Goal: Transaction & Acquisition: Purchase product/service

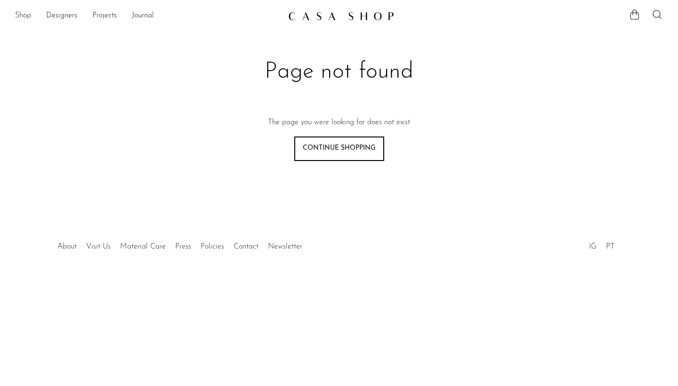
click at [24, 15] on link "Shop" at bounding box center [23, 16] width 16 height 12
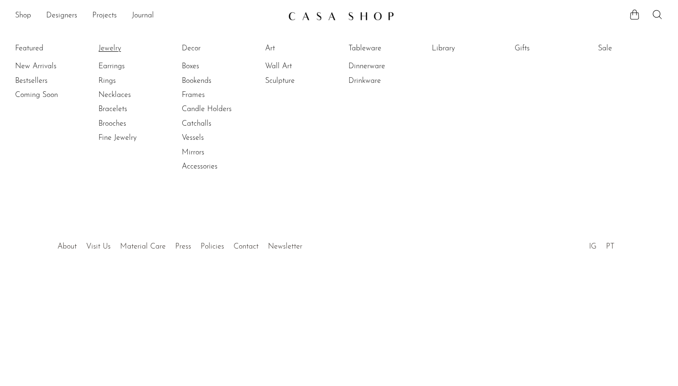
click at [115, 47] on link "Jewelry" at bounding box center [133, 48] width 71 height 10
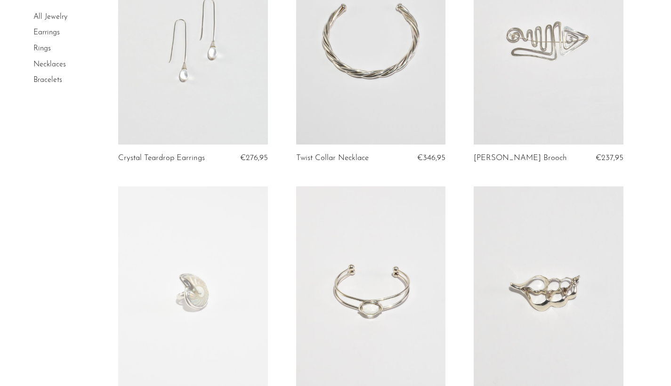
scroll to position [213, 0]
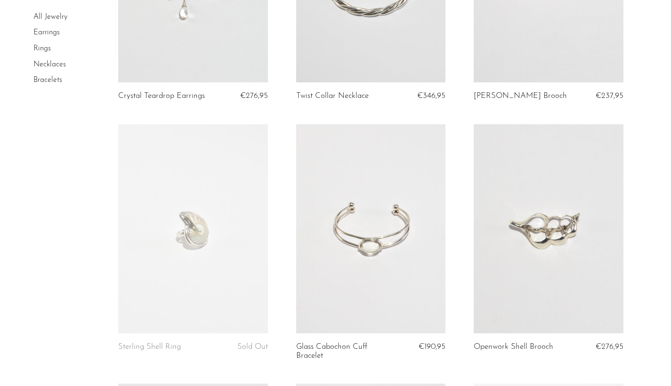
click at [207, 229] on link at bounding box center [192, 228] width 149 height 209
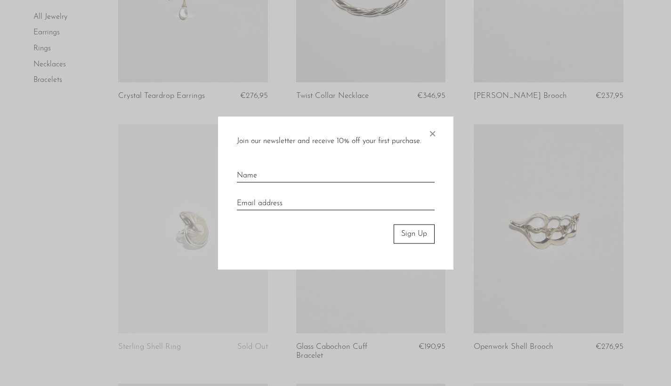
click at [405, 263] on div "Join our newsletter and receive 10% off your first purchase. × Sign Up" at bounding box center [336, 193] width 236 height 153
click at [431, 133] on span "×" at bounding box center [432, 132] width 9 height 30
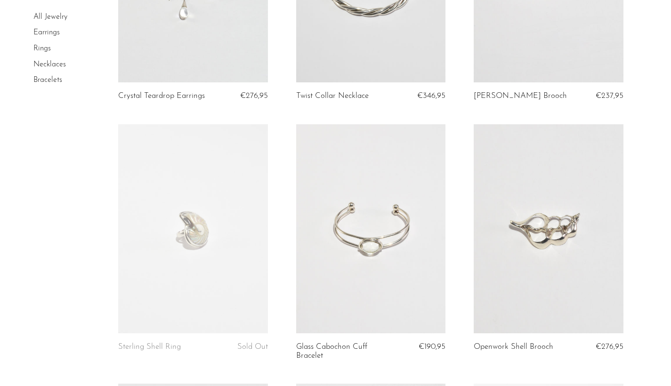
click at [410, 228] on link at bounding box center [370, 228] width 149 height 209
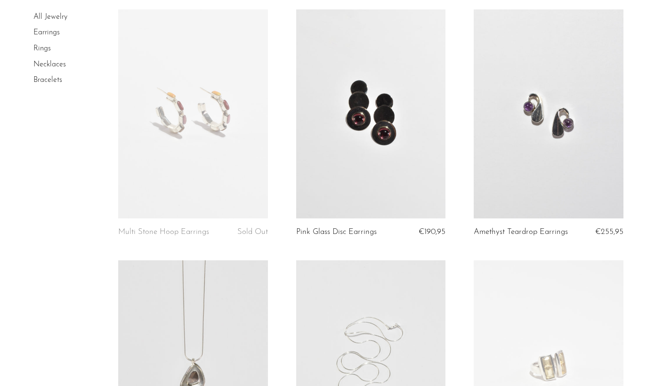
scroll to position [1603, 0]
click at [564, 132] on link at bounding box center [548, 112] width 149 height 209
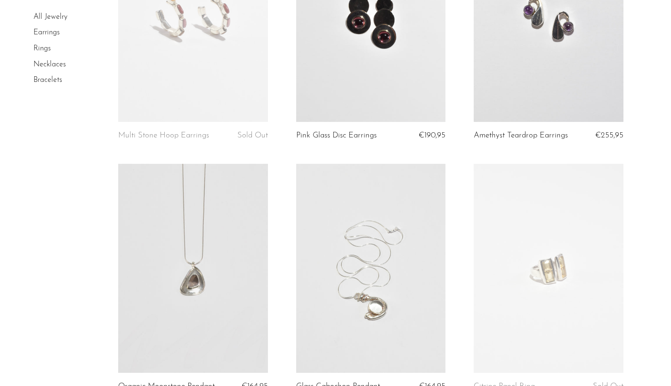
scroll to position [1727, 0]
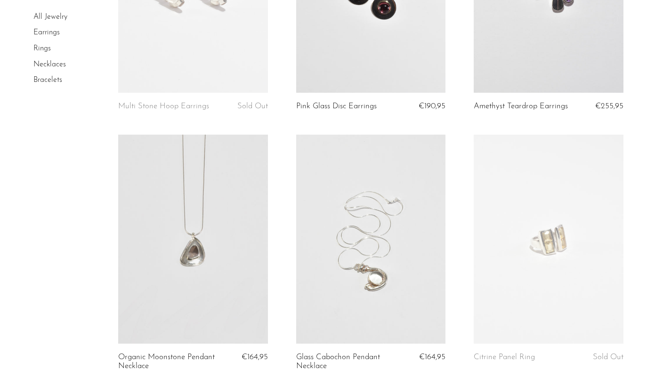
click at [366, 246] on link at bounding box center [370, 239] width 149 height 209
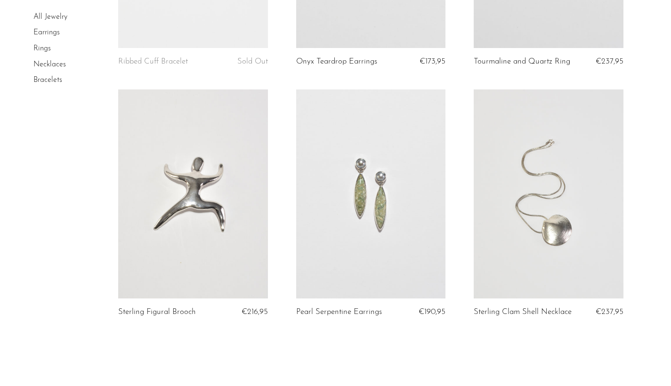
scroll to position [2851, 0]
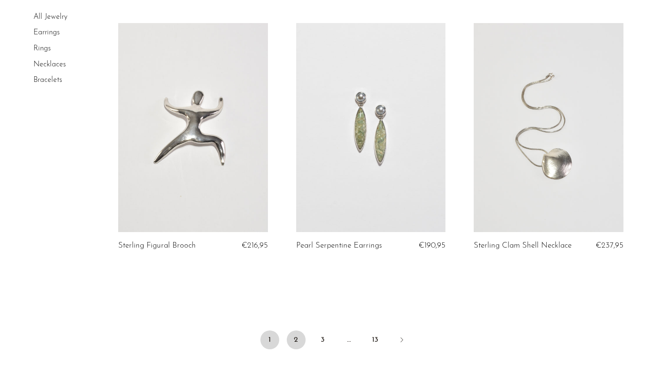
click at [294, 336] on link "2" at bounding box center [296, 340] width 19 height 19
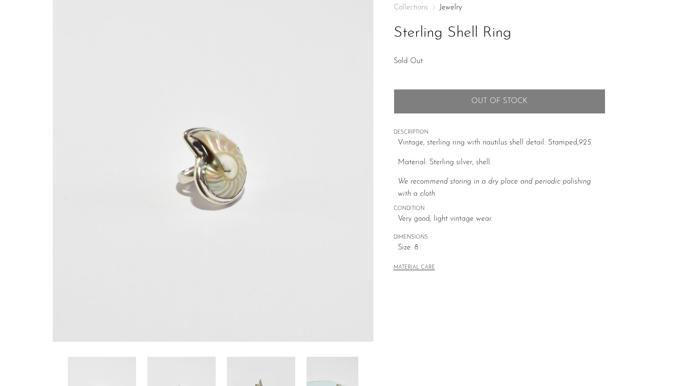
scroll to position [57, 0]
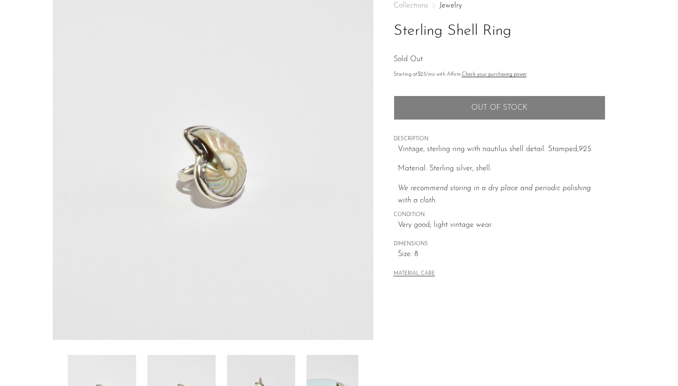
click at [326, 372] on img at bounding box center [341, 392] width 68 height 75
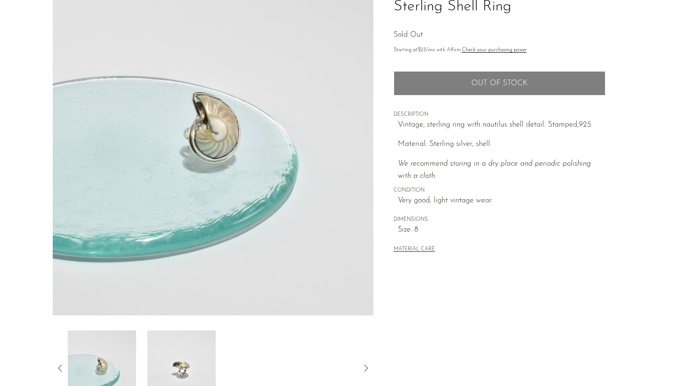
scroll to position [163, 0]
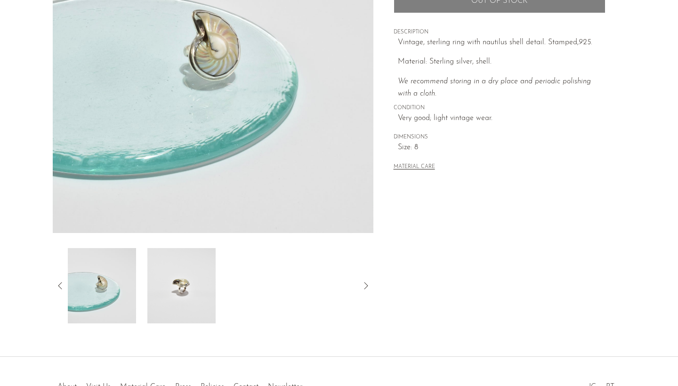
click at [193, 299] on img at bounding box center [181, 285] width 68 height 75
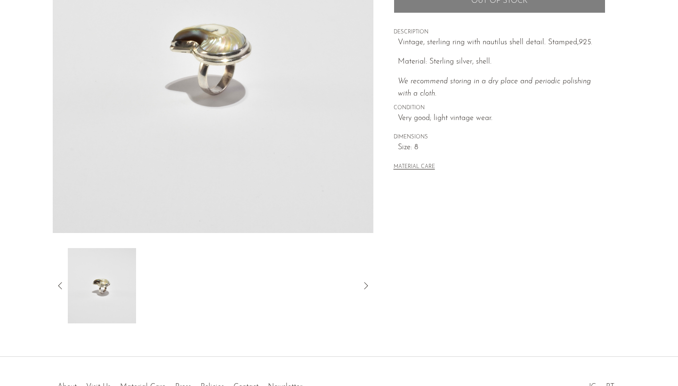
click at [61, 284] on icon at bounding box center [60, 285] width 4 height 7
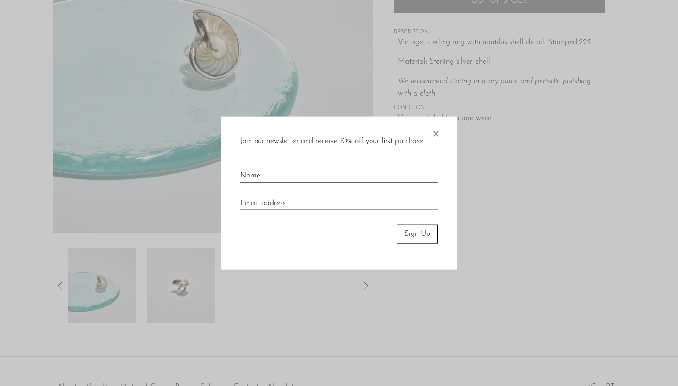
click at [61, 284] on div at bounding box center [339, 193] width 678 height 386
click at [435, 134] on span "×" at bounding box center [435, 132] width 9 height 30
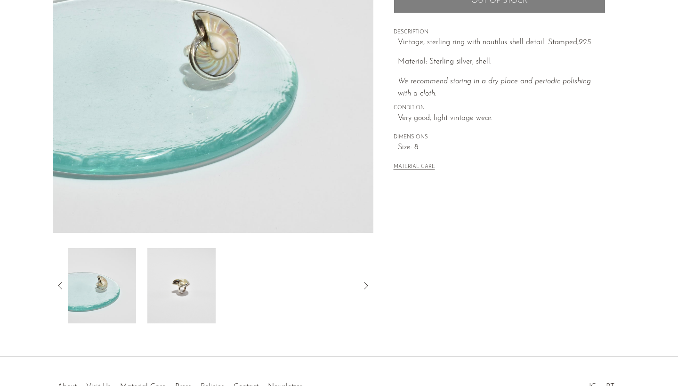
click at [58, 284] on icon at bounding box center [60, 285] width 11 height 11
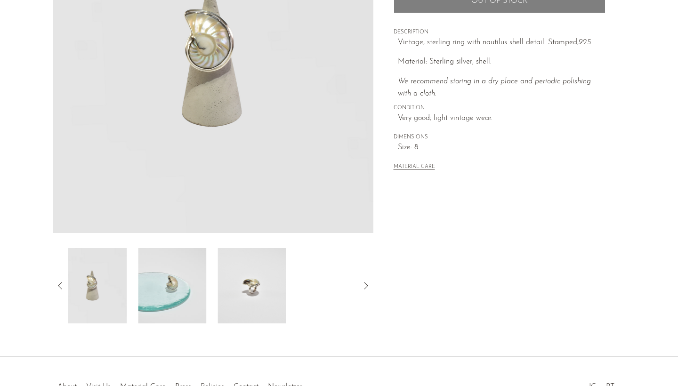
click at [58, 284] on icon at bounding box center [60, 285] width 11 height 11
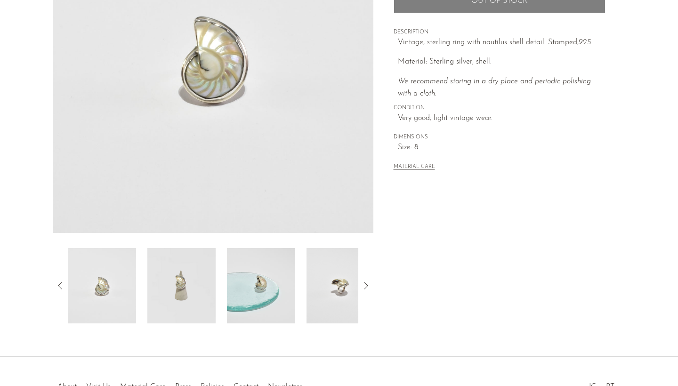
scroll to position [162, 0]
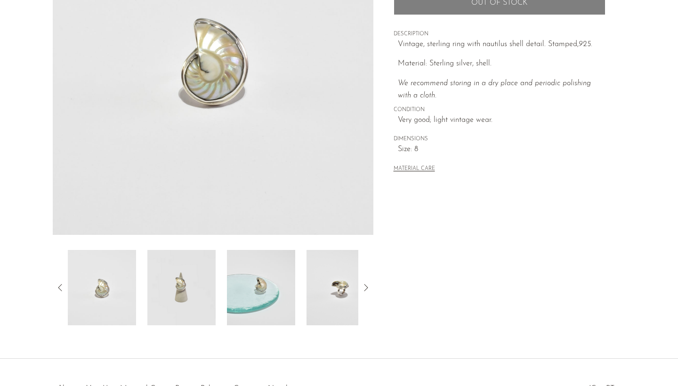
click at [190, 307] on img at bounding box center [181, 287] width 68 height 75
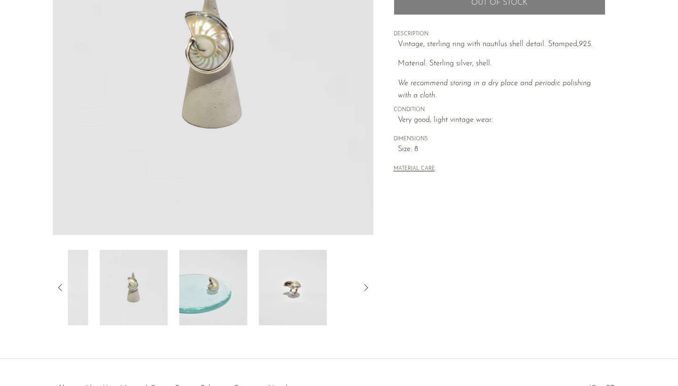
scroll to position [0, 0]
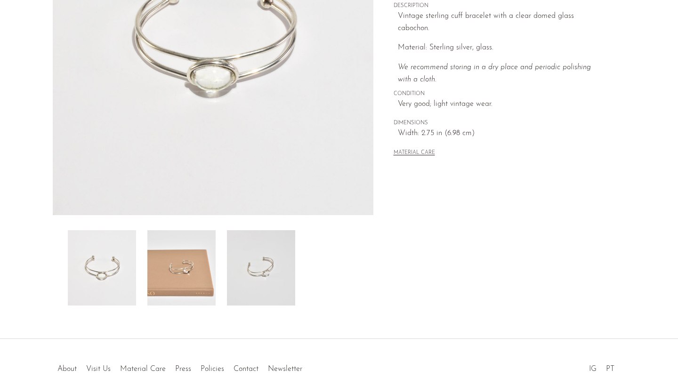
scroll to position [227, 0]
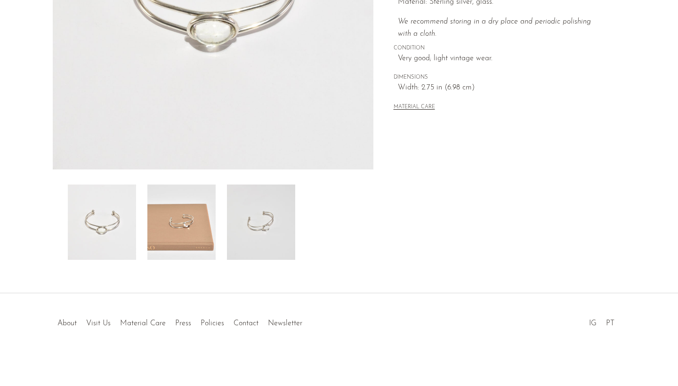
click at [184, 221] on img at bounding box center [181, 222] width 68 height 75
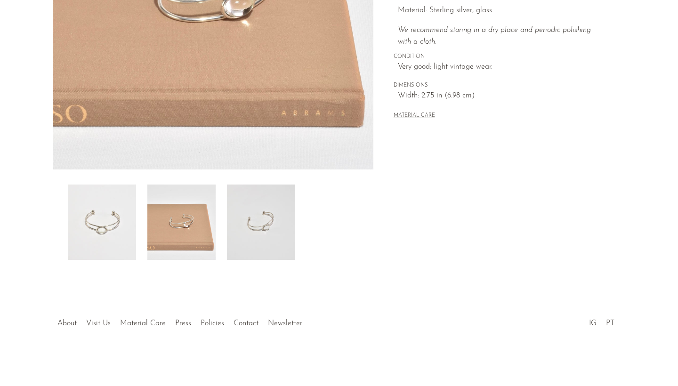
scroll to position [8, 0]
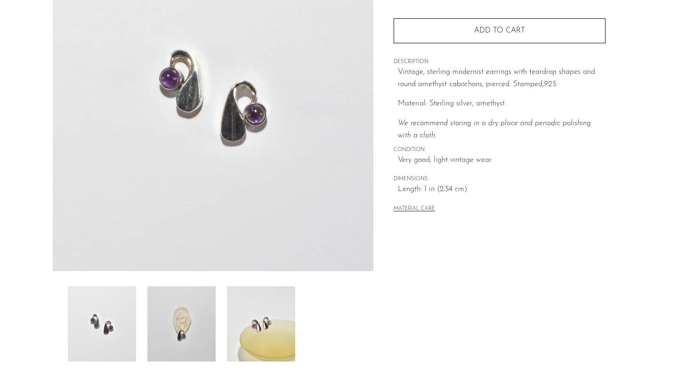
scroll to position [202, 0]
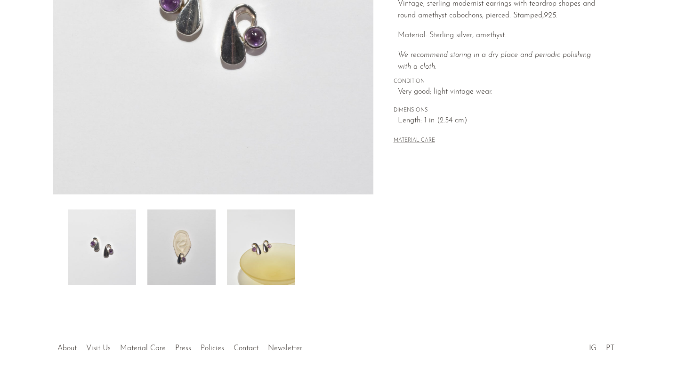
click at [260, 249] on img at bounding box center [261, 247] width 68 height 75
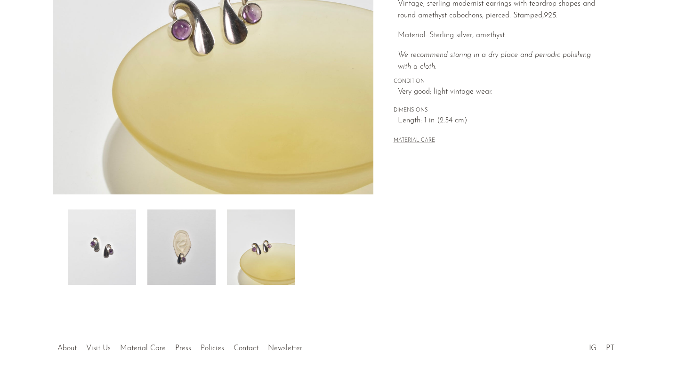
click at [194, 249] on img at bounding box center [181, 247] width 68 height 75
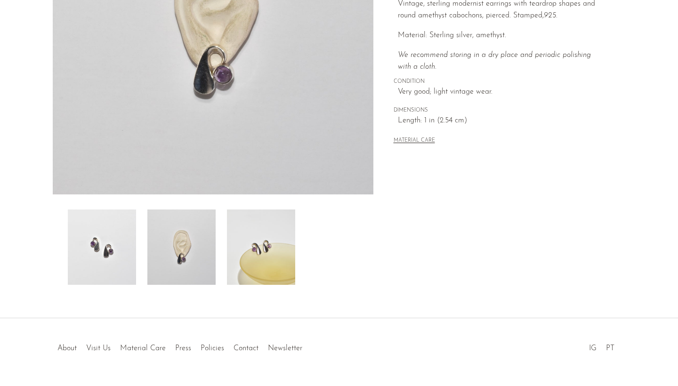
scroll to position [97, 0]
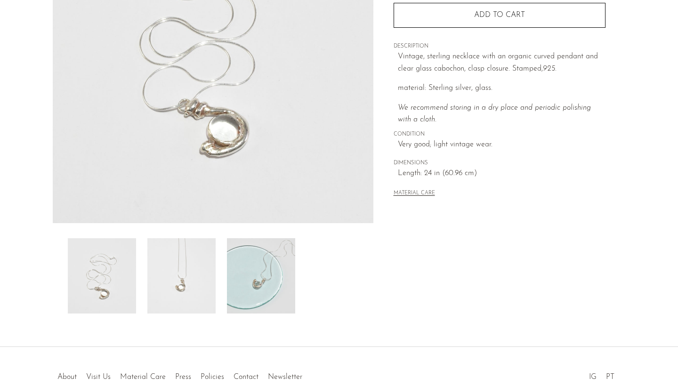
scroll to position [175, 0]
click at [185, 262] on img at bounding box center [181, 274] width 68 height 75
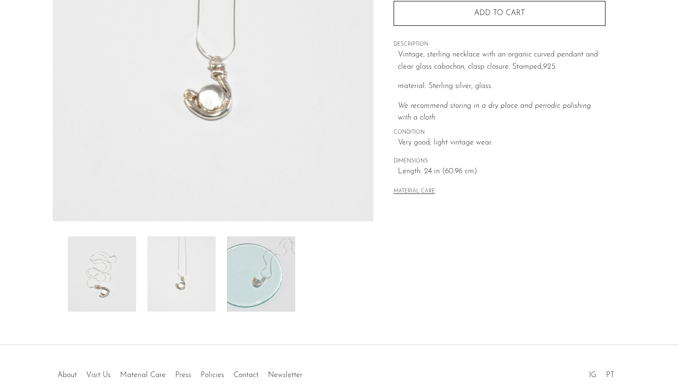
scroll to position [57, 0]
